Goal: Find contact information: Find contact information

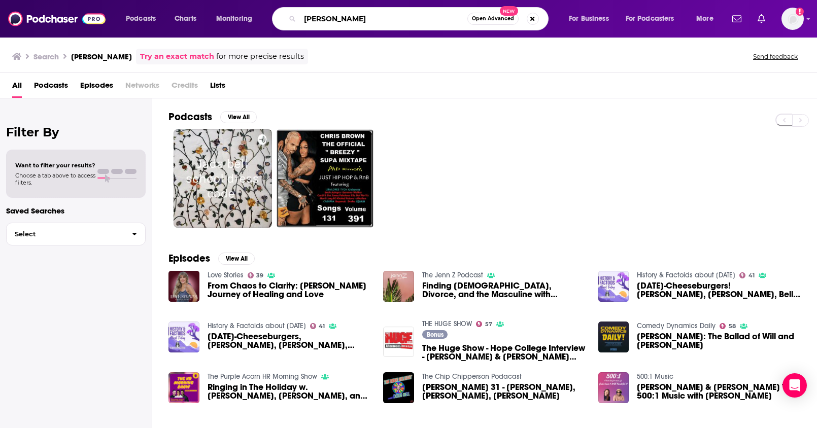
drag, startPoint x: 354, startPoint y: 21, endPoint x: 266, endPoint y: 15, distance: 87.9
click at [266, 15] on div "Podcasts Charts Monitoring [PERSON_NAME] Open Advanced New For Business For Pod…" at bounding box center [421, 18] width 604 height 23
paste input "[PERSON_NAME]’s Den"
type input "[PERSON_NAME]’s Den"
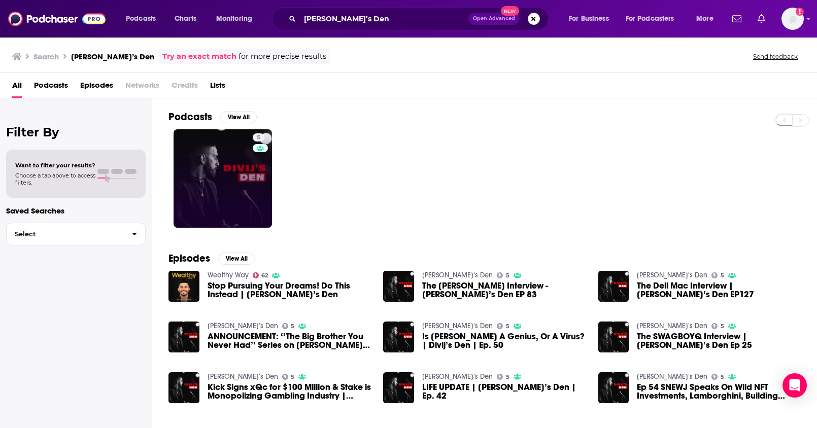
click at [239, 170] on link "5" at bounding box center [222, 178] width 98 height 98
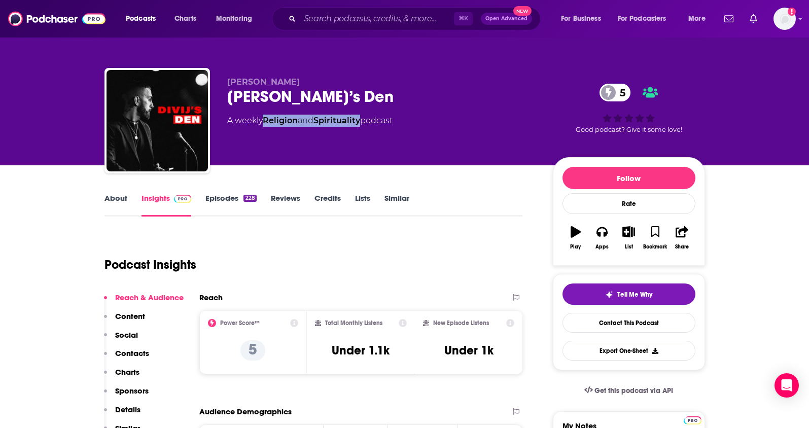
drag, startPoint x: 365, startPoint y: 123, endPoint x: 267, endPoint y: 122, distance: 97.4
click at [267, 122] on div "A weekly Religion and Spirituality podcast" at bounding box center [309, 121] width 165 height 12
copy div "Religion and Spirituality"
click at [117, 345] on button "Social" at bounding box center [121, 339] width 34 height 19
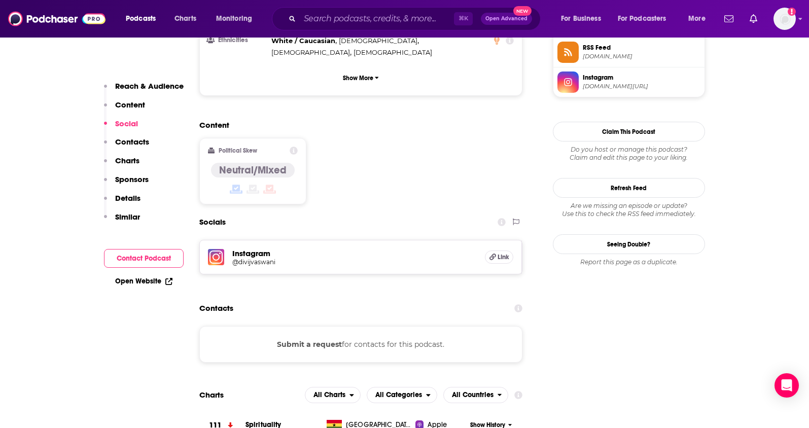
click at [132, 145] on p "Contacts" at bounding box center [132, 142] width 34 height 10
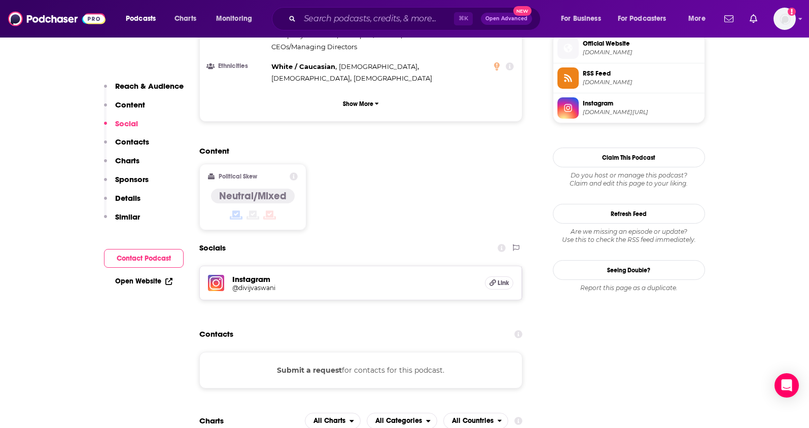
scroll to position [746, 0]
click at [261, 275] on h5 "Instagram" at bounding box center [354, 280] width 245 height 10
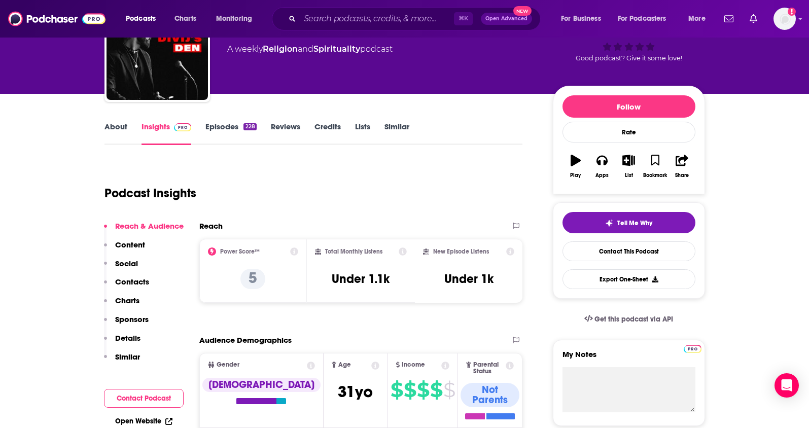
scroll to position [0, 0]
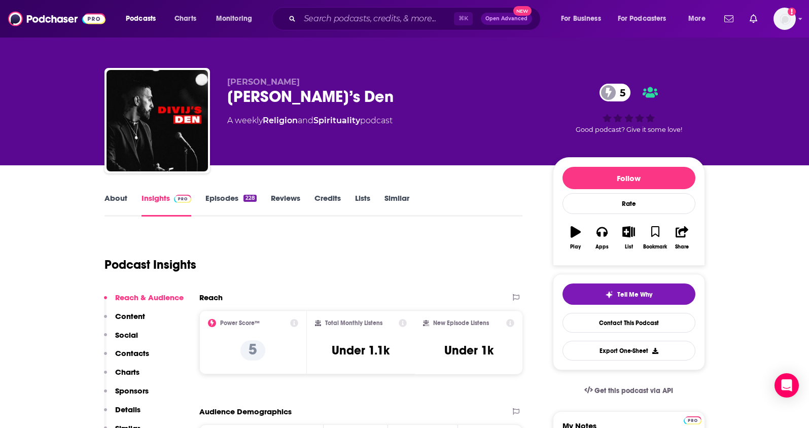
click at [113, 197] on link "About" at bounding box center [115, 204] width 23 height 23
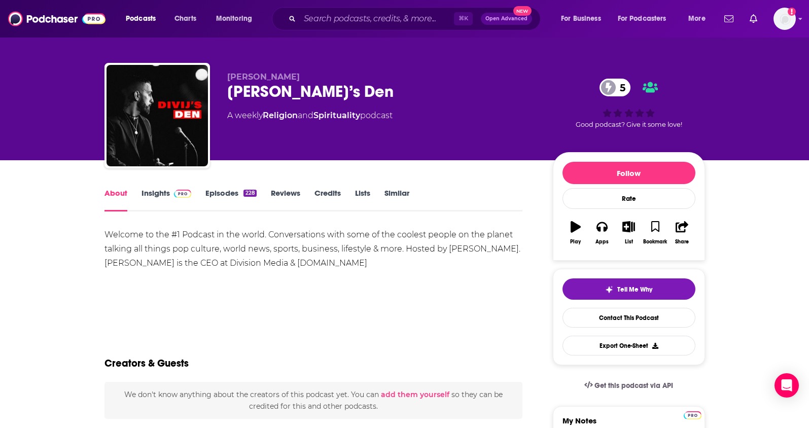
scroll to position [6, 0]
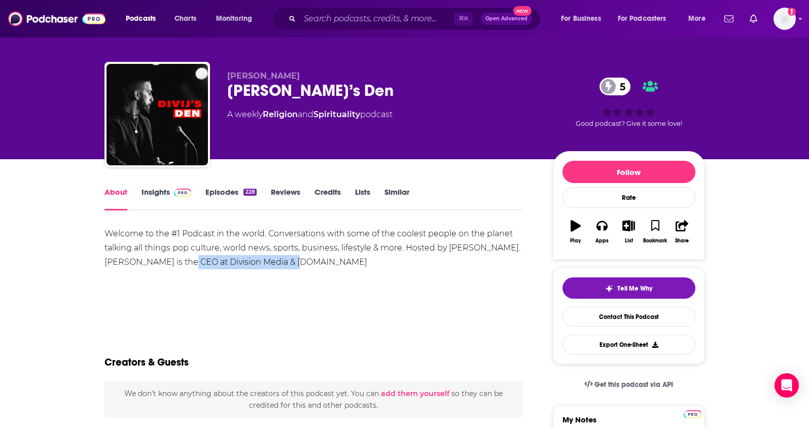
drag, startPoint x: 265, startPoint y: 263, endPoint x: 160, endPoint y: 265, distance: 105.0
click at [160, 265] on div "Welcome to the #1 Podcast in the world. Conversations with some of the coolest …" at bounding box center [313, 248] width 418 height 43
copy div "Division Media & [DOMAIN_NAME]"
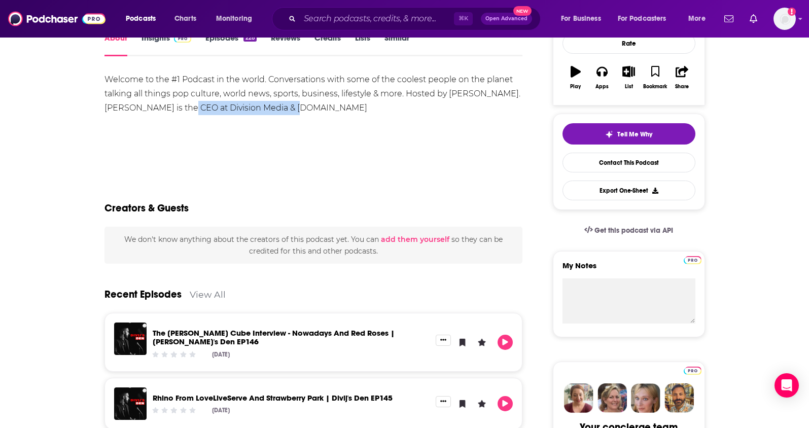
scroll to position [0, 0]
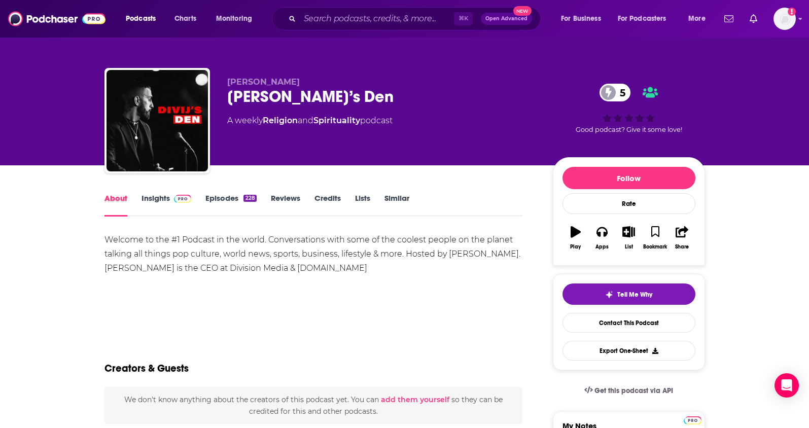
click at [135, 194] on div "About" at bounding box center [122, 204] width 37 height 23
click at [138, 197] on div "About" at bounding box center [122, 204] width 37 height 23
click at [159, 197] on link "Insights" at bounding box center [166, 204] width 50 height 23
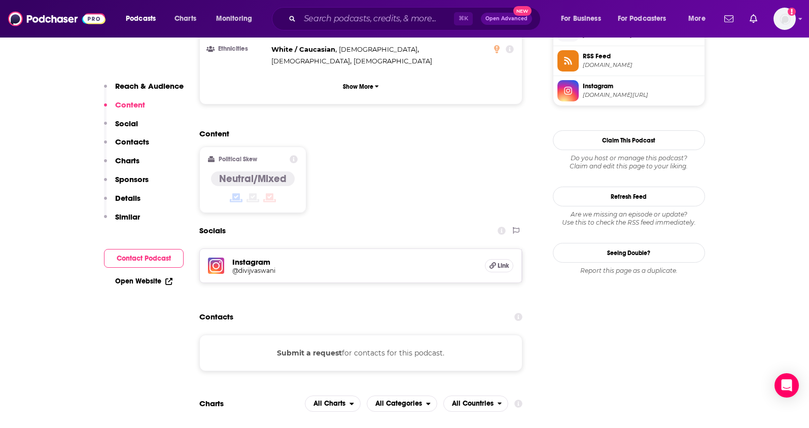
scroll to position [897, 0]
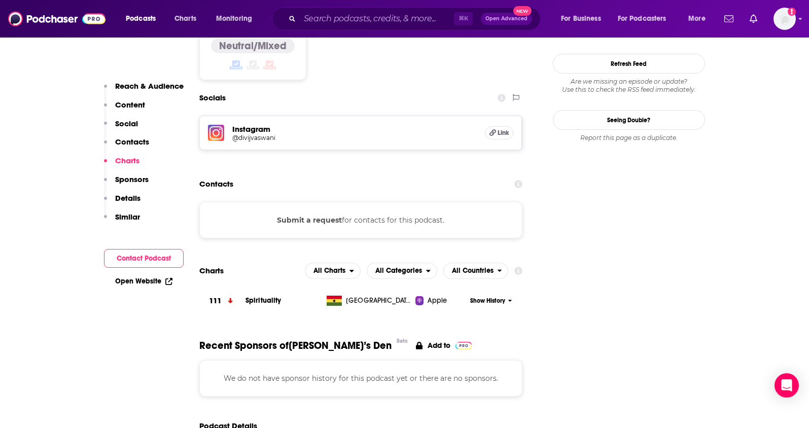
click at [245, 134] on h5 "@divijvaswani" at bounding box center [313, 138] width 162 height 8
